Goal: Task Accomplishment & Management: Use online tool/utility

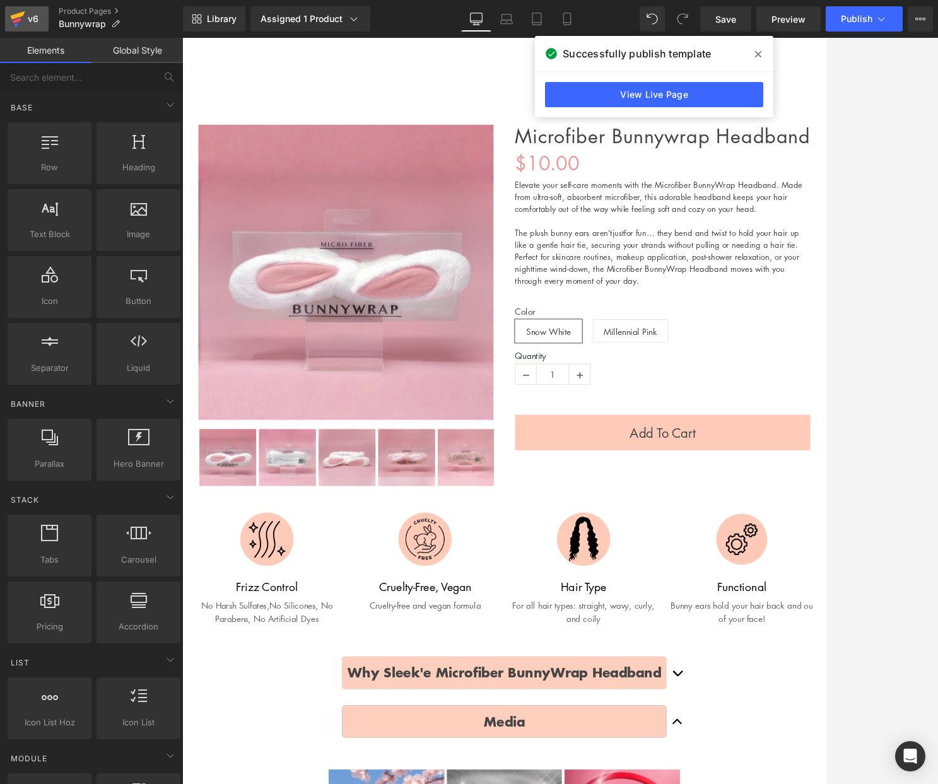
click at [29, 18] on div "v6" at bounding box center [33, 19] width 16 height 16
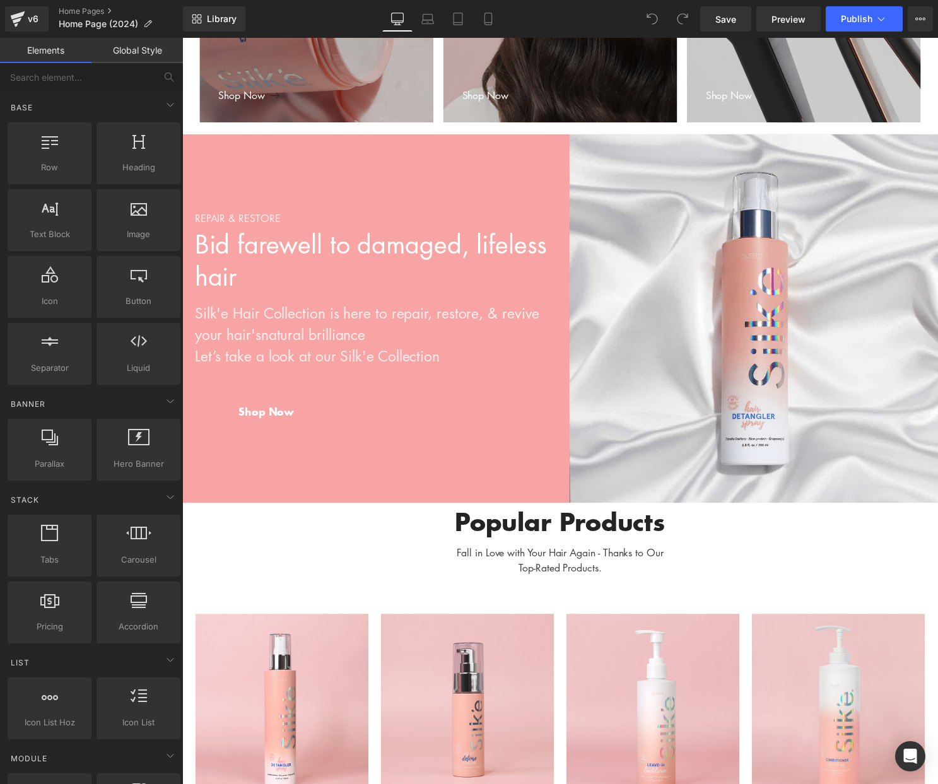
click at [490, 213] on div "REPAIR & RESTORE Heading Bid farewell to damaged, lifeless hair Heading Silk'e …" at bounding box center [374, 321] width 379 height 218
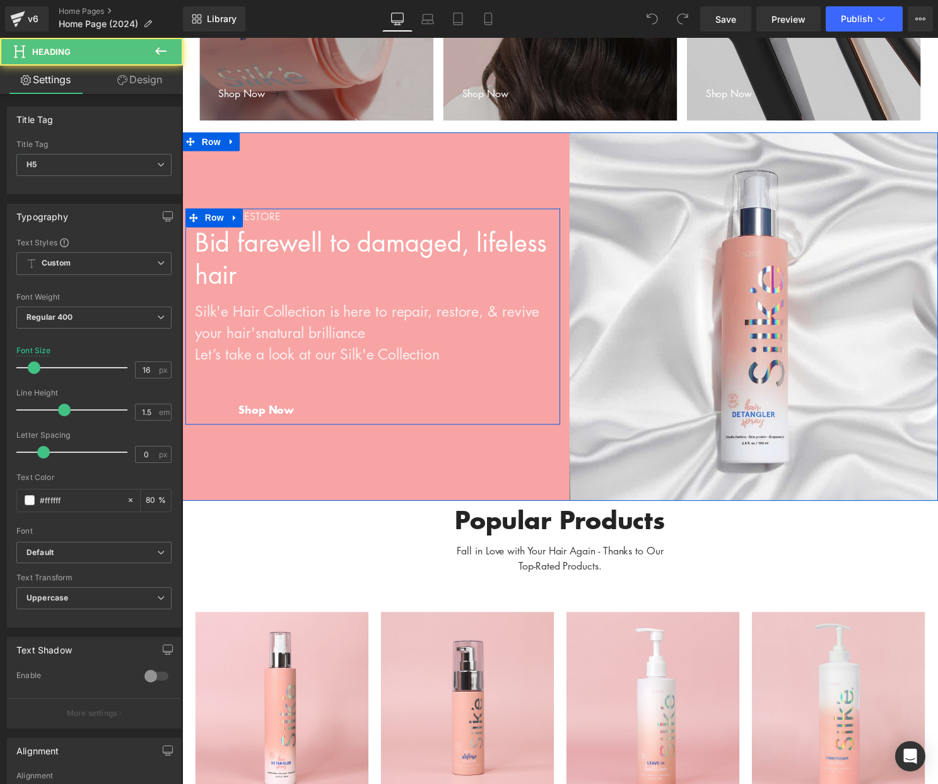
scroll to position [741, 0]
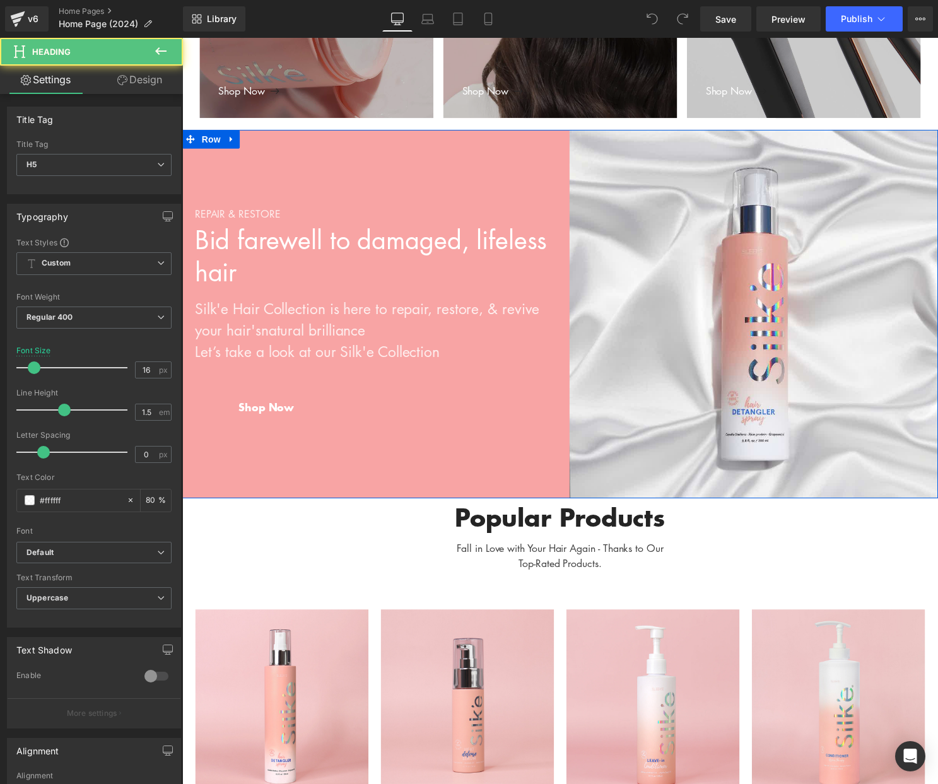
click at [498, 150] on div "REPAIR & RESTORE Heading Bid farewell to damaged, lifeless hair Heading Silk'e …" at bounding box center [373, 317] width 382 height 372
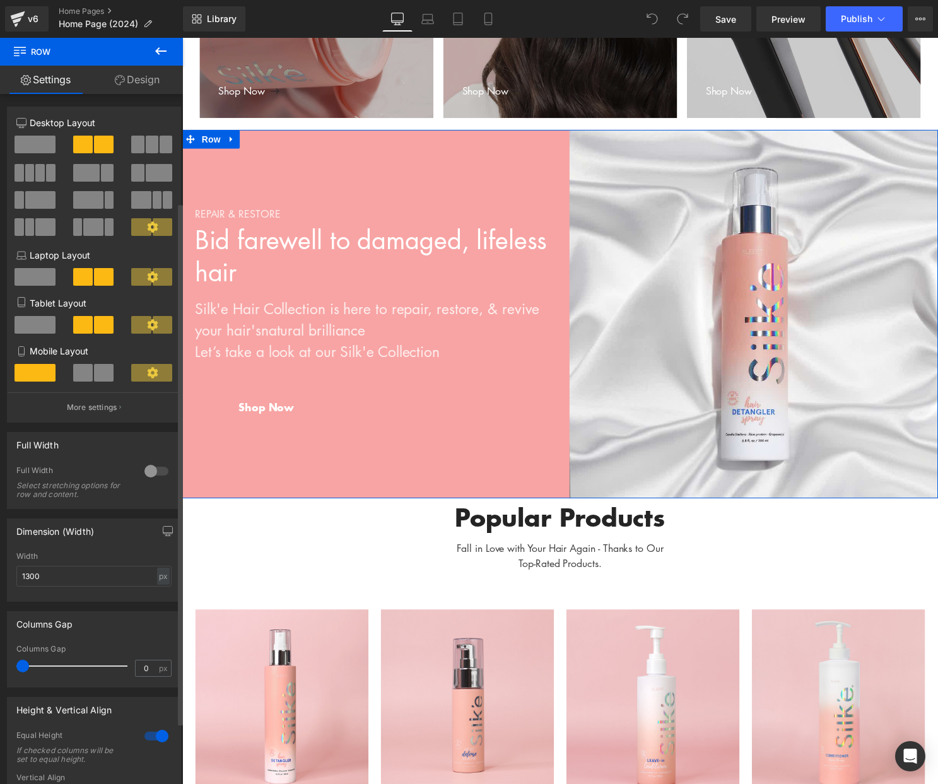
scroll to position [225, 0]
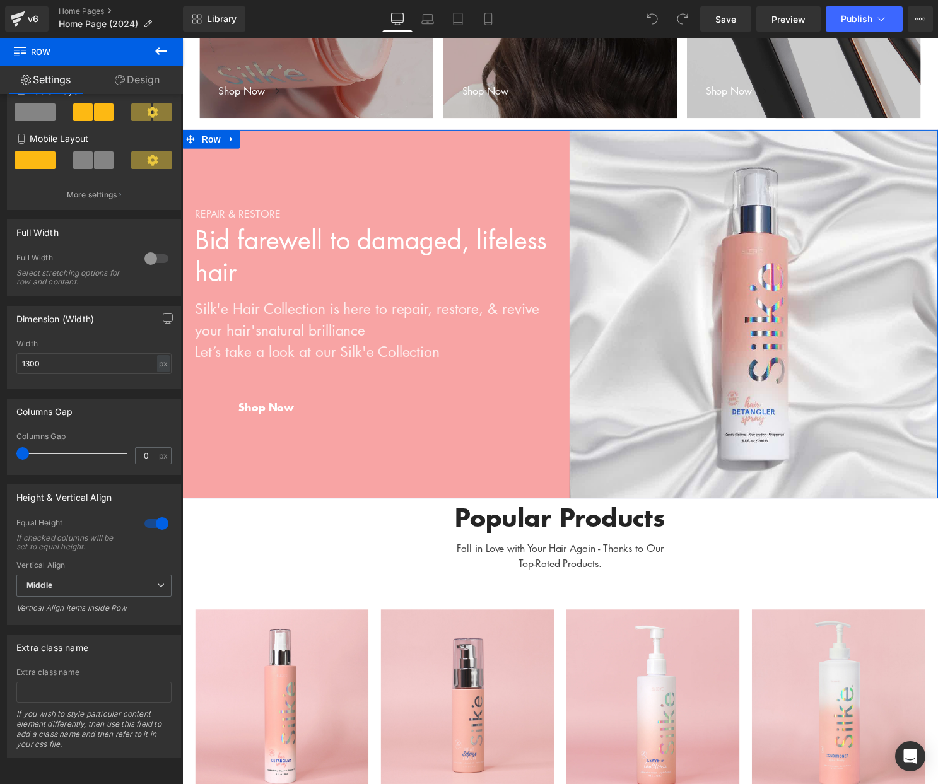
click at [138, 80] on link "Design" at bounding box center [136, 80] width 91 height 28
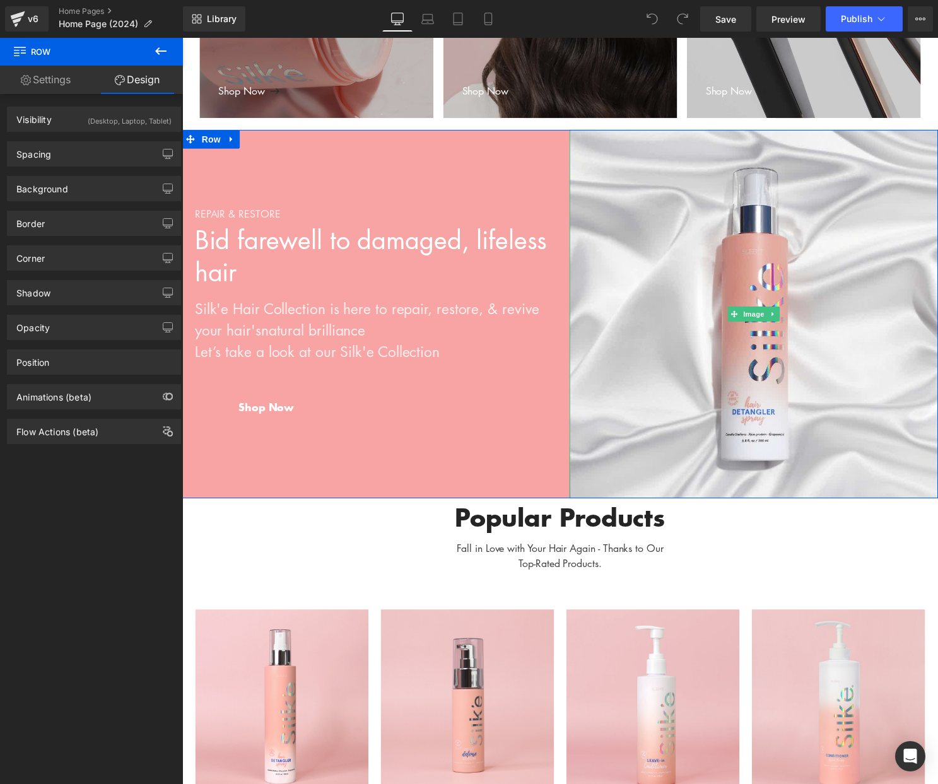
click at [575, 167] on div "Image" at bounding box center [759, 317] width 372 height 372
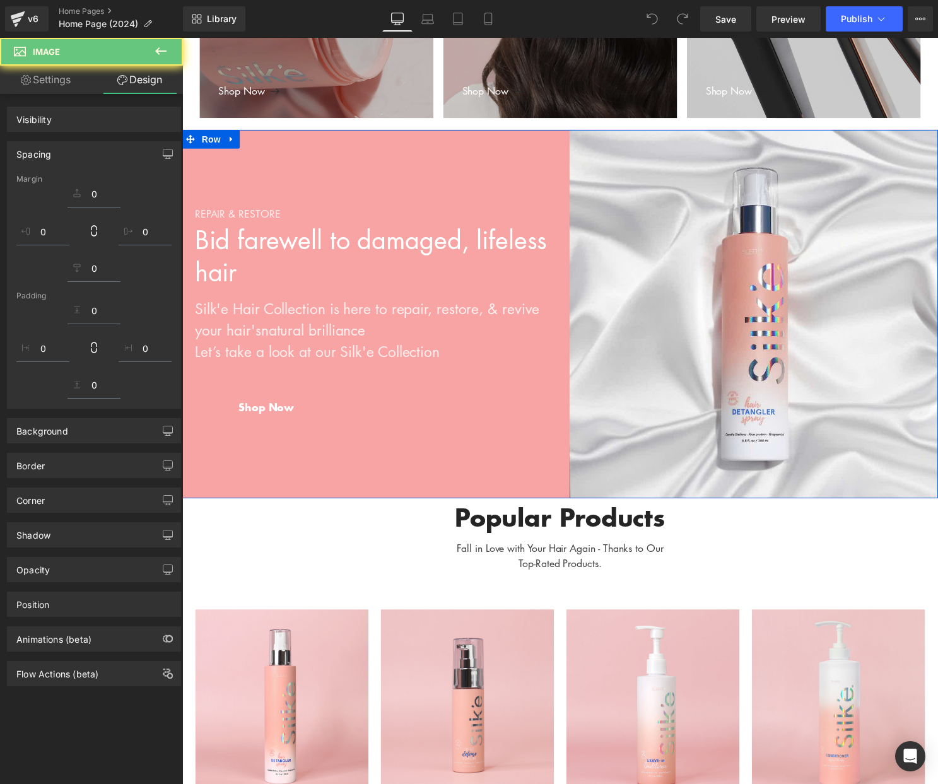
click at [546, 167] on div "REPAIR & RESTORE Heading Bid farewell to damaged, lifeless hair Heading Silk'e …" at bounding box center [373, 317] width 382 height 372
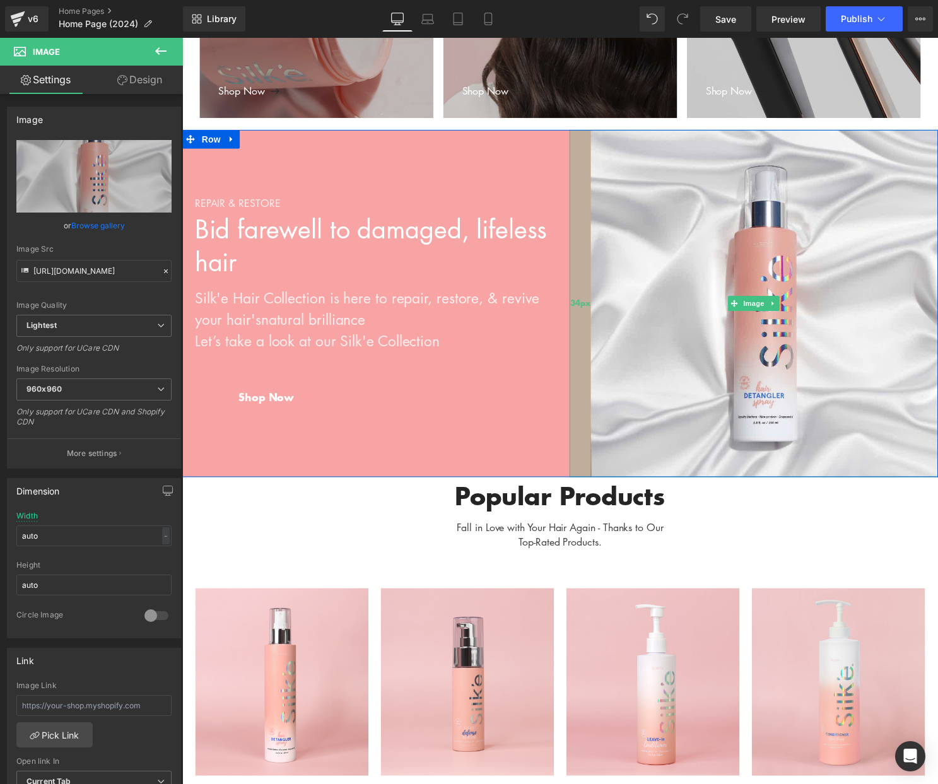
drag, startPoint x: 573, startPoint y: 163, endPoint x: 594, endPoint y: 165, distance: 21.5
click at [594, 165] on div "34px" at bounding box center [583, 306] width 21 height 351
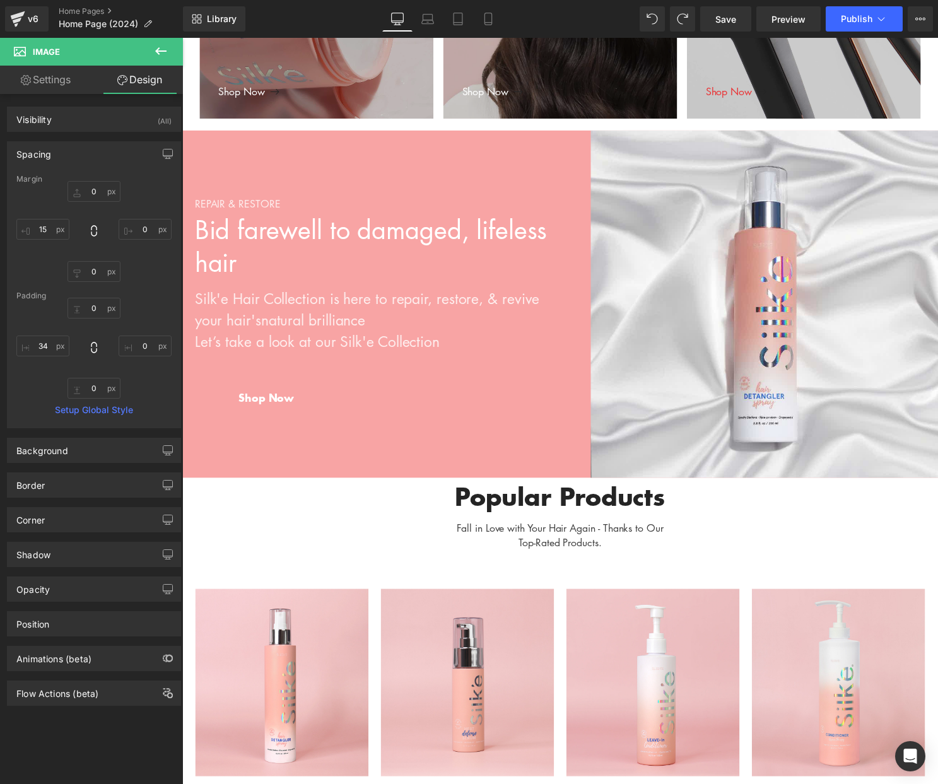
scroll to position [774, 0]
